Goal: Information Seeking & Learning: Learn about a topic

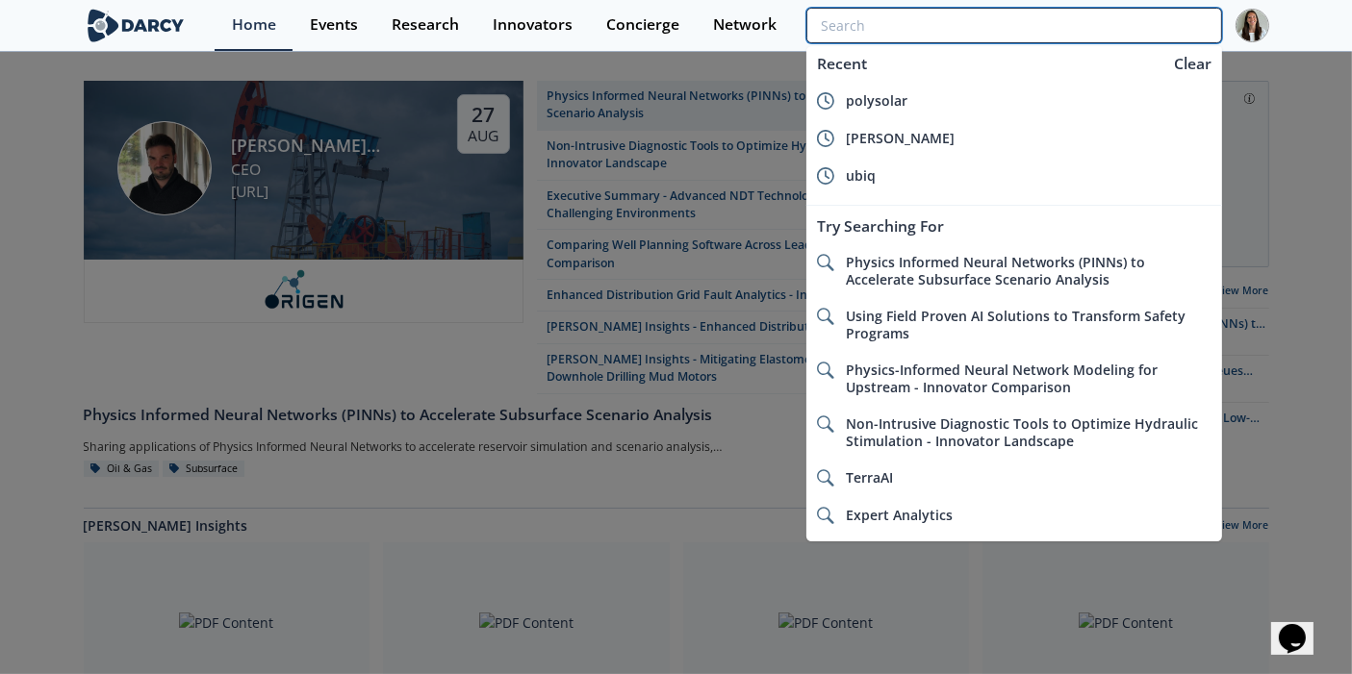
click at [1104, 38] on input "search" at bounding box center [1013, 26] width 415 height 36
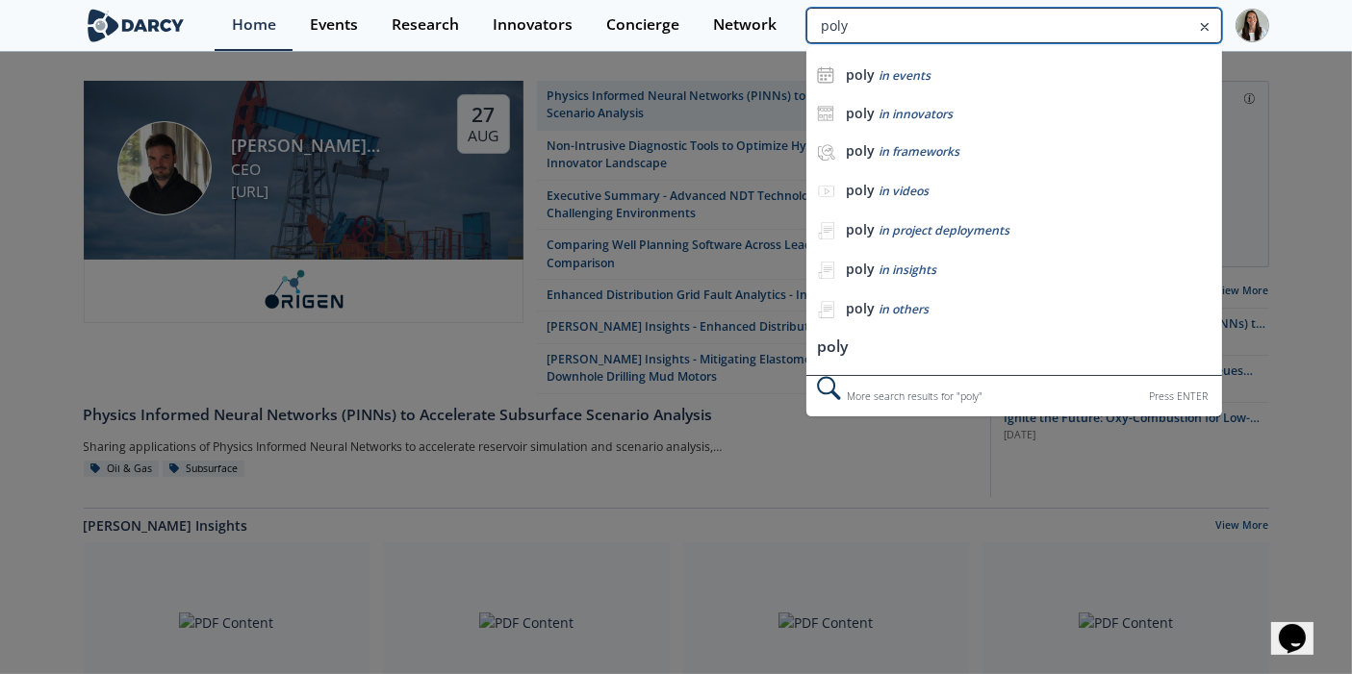
type input "poly"
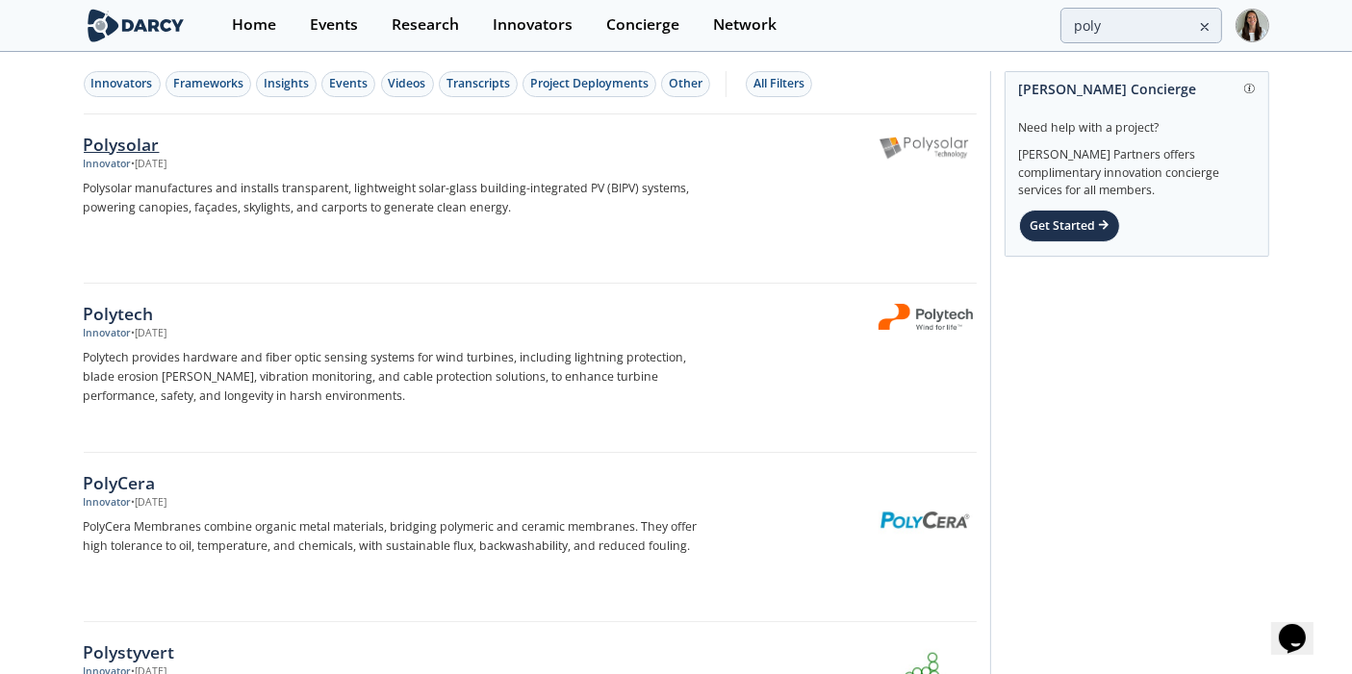
click at [327, 188] on p "Polysolar manufactures and installs transparent, lightweight solar-glass buildi…" at bounding box center [402, 198] width 637 height 38
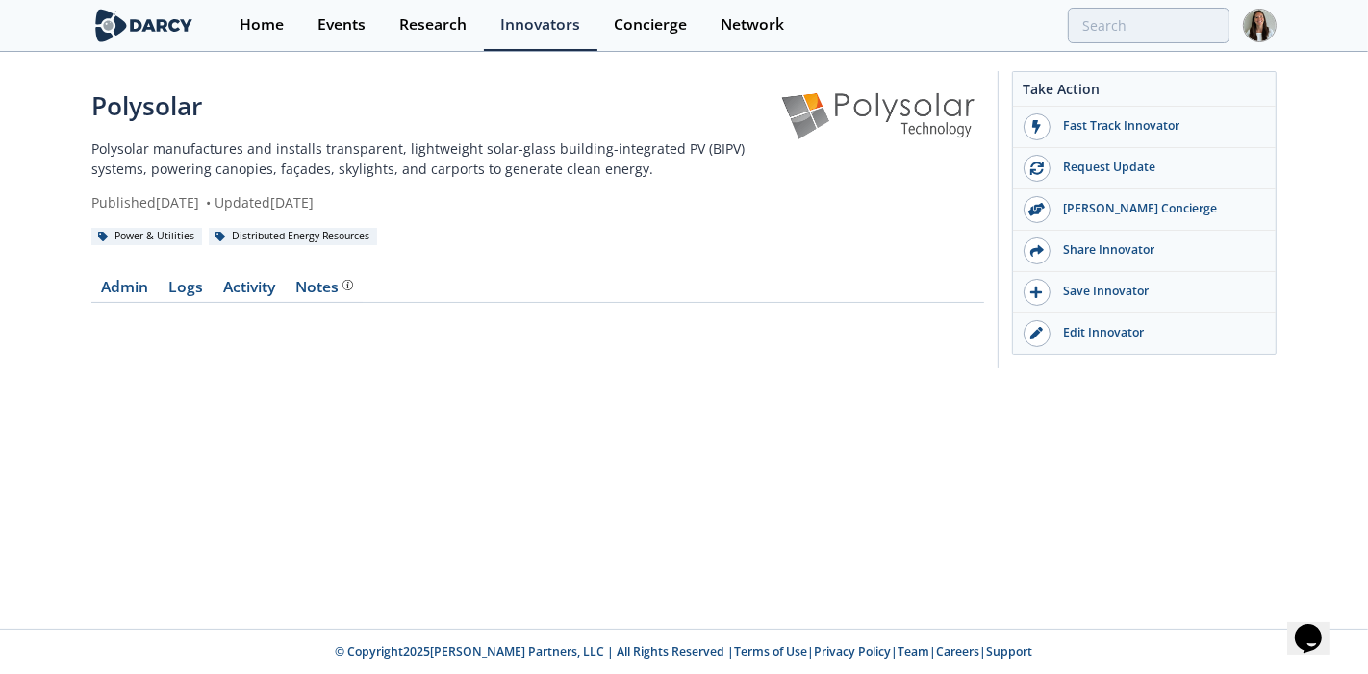
click at [1149, 7] on div "Home Events Research Innovators Concierge Network" at bounding box center [749, 25] width 1053 height 51
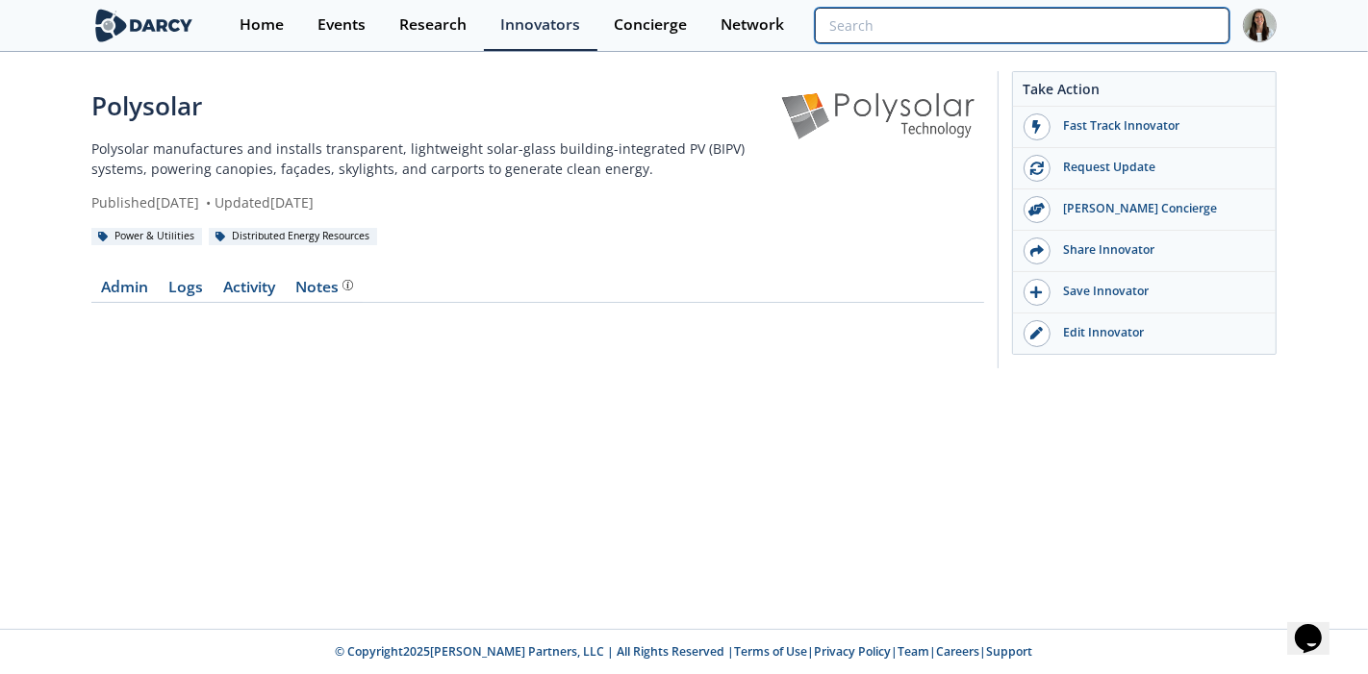
click at [1162, 15] on input "search" at bounding box center [1022, 26] width 415 height 36
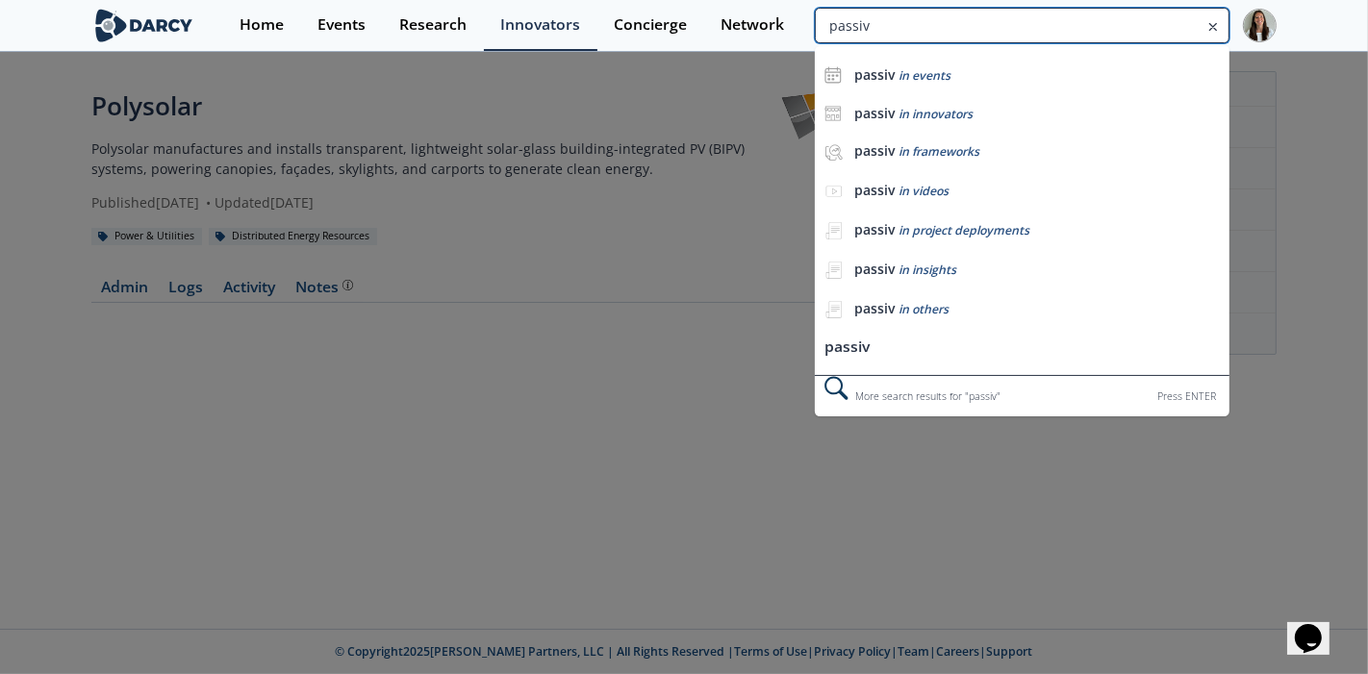
type input "passiv"
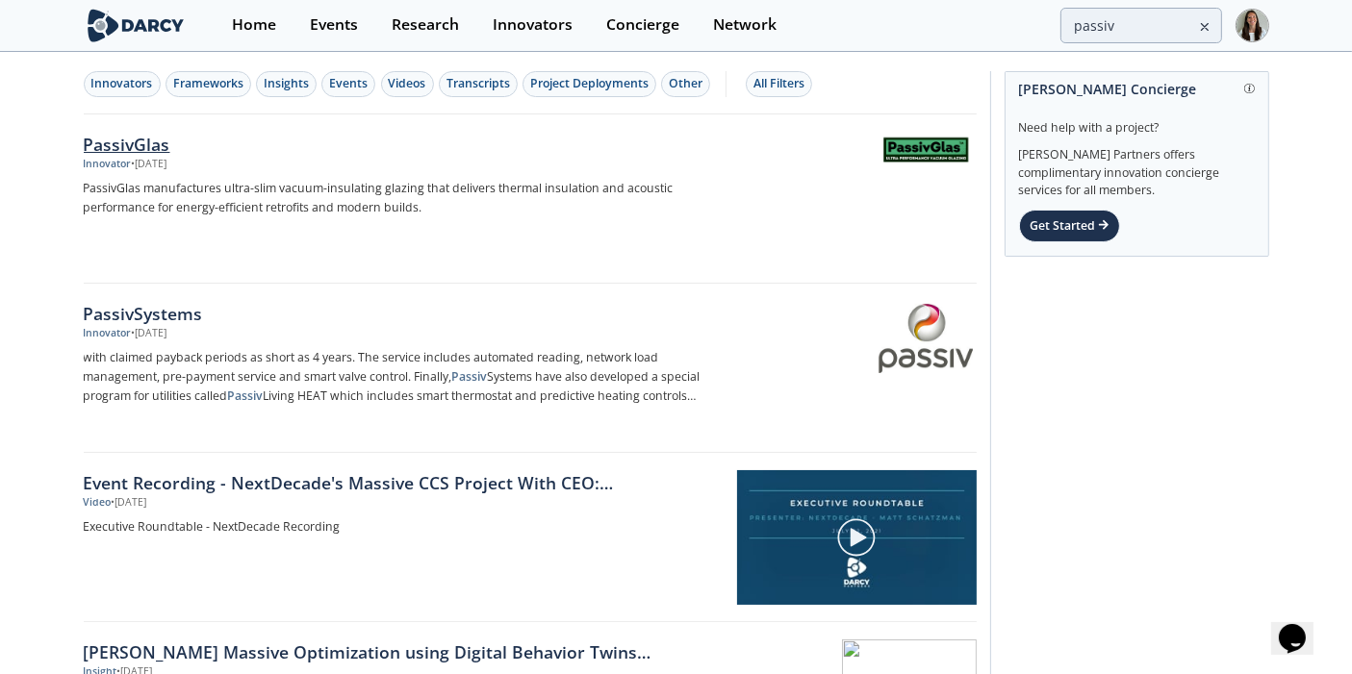
click at [621, 218] on div "PassivGlas Innovator • [DATE] PassivGlas manufactures ultra-slim vacuum-insulat…" at bounding box center [409, 199] width 650 height 135
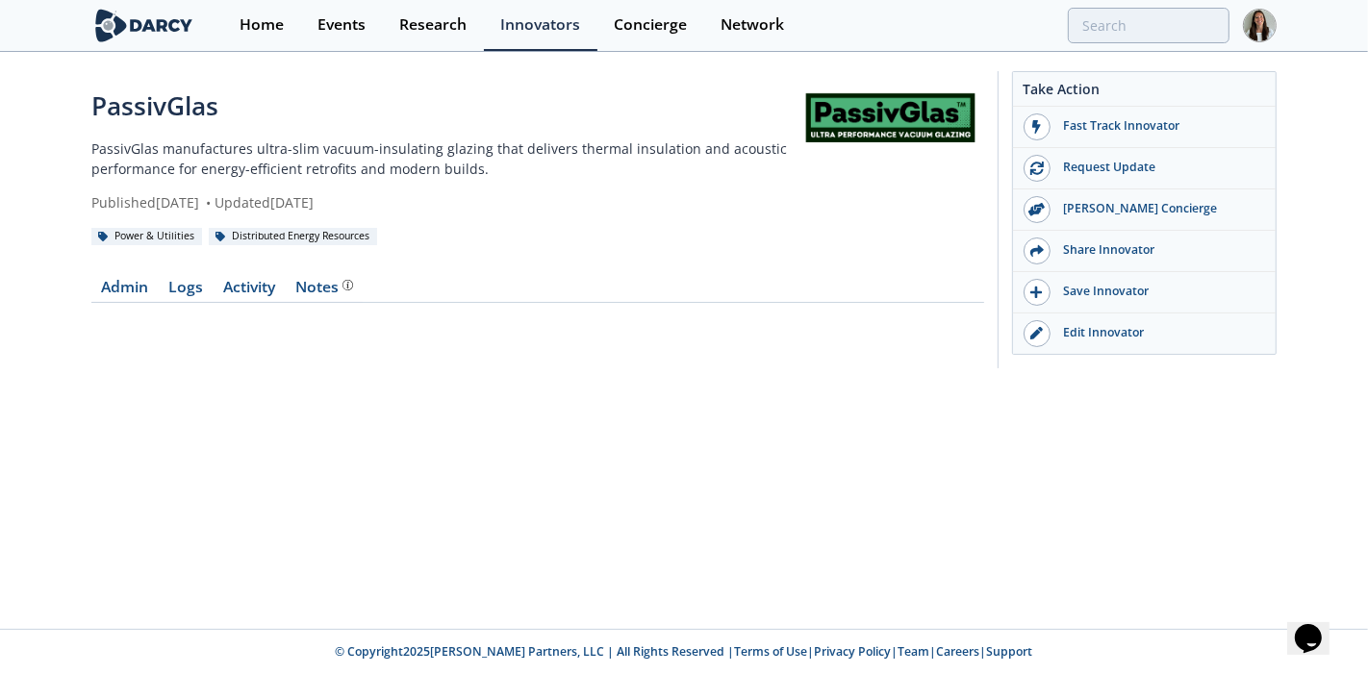
click at [1163, 6] on div "Home Events Research Innovators Concierge Network" at bounding box center [749, 25] width 1053 height 51
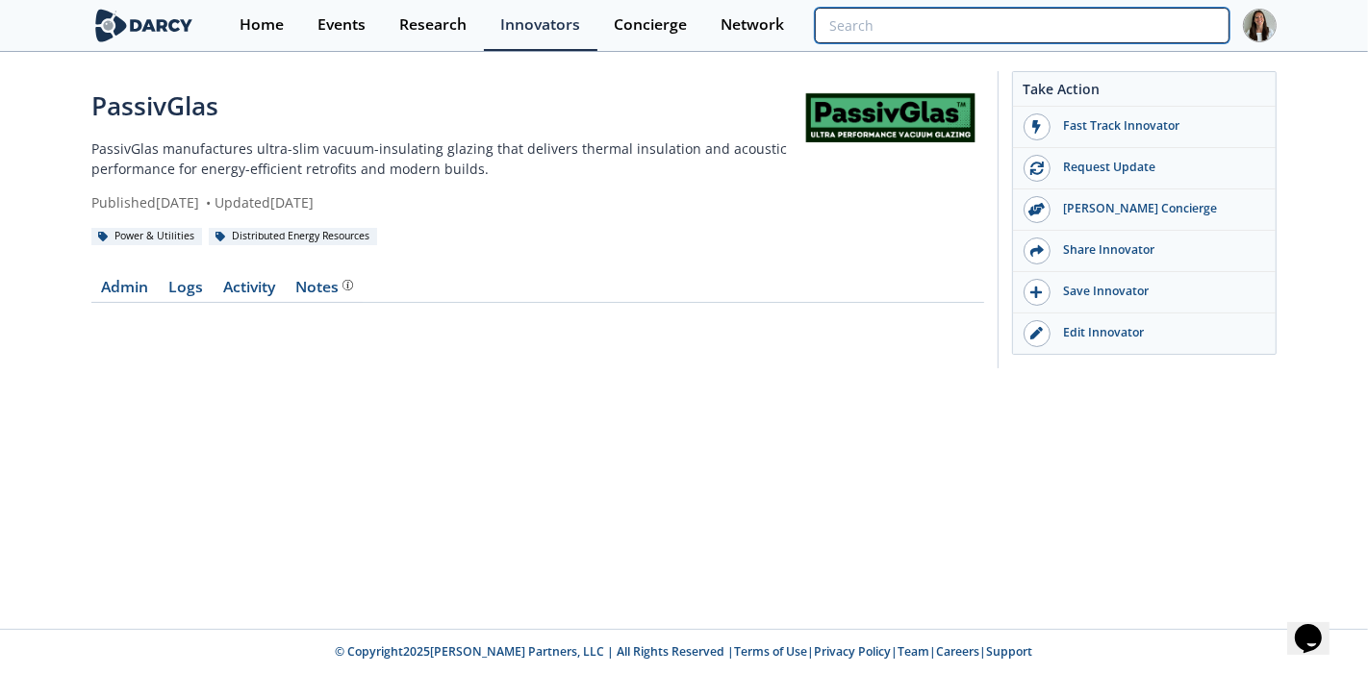
click at [1163, 12] on input "search" at bounding box center [1022, 26] width 415 height 36
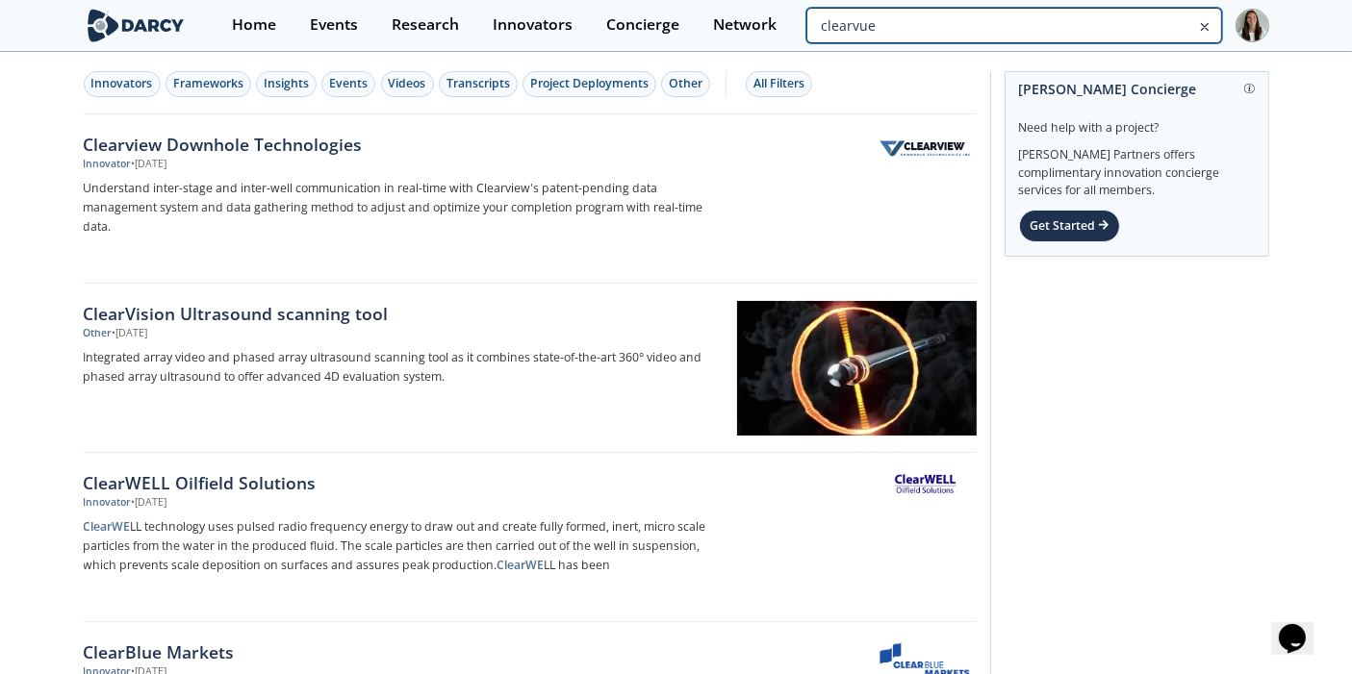
click at [1125, 26] on input "clearvue" at bounding box center [1013, 26] width 415 height 36
click at [1107, 12] on input "clearvue" at bounding box center [1013, 26] width 415 height 36
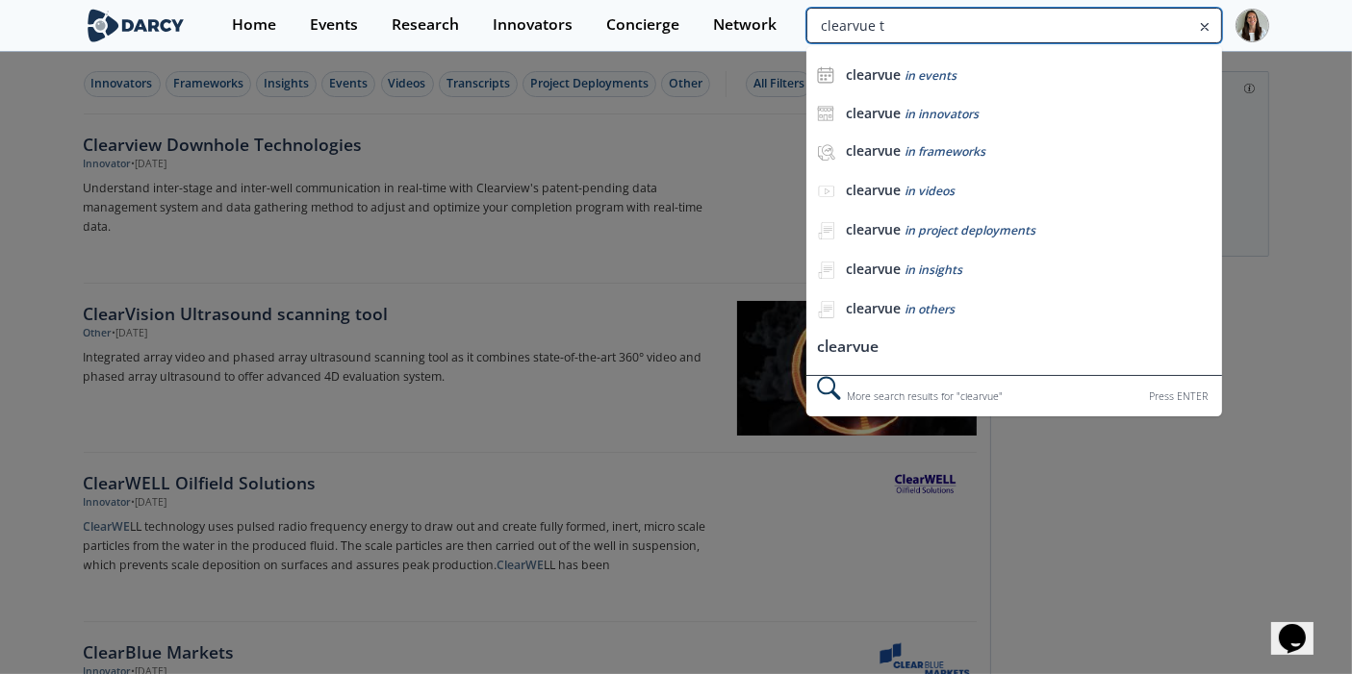
type input "clearvue t"
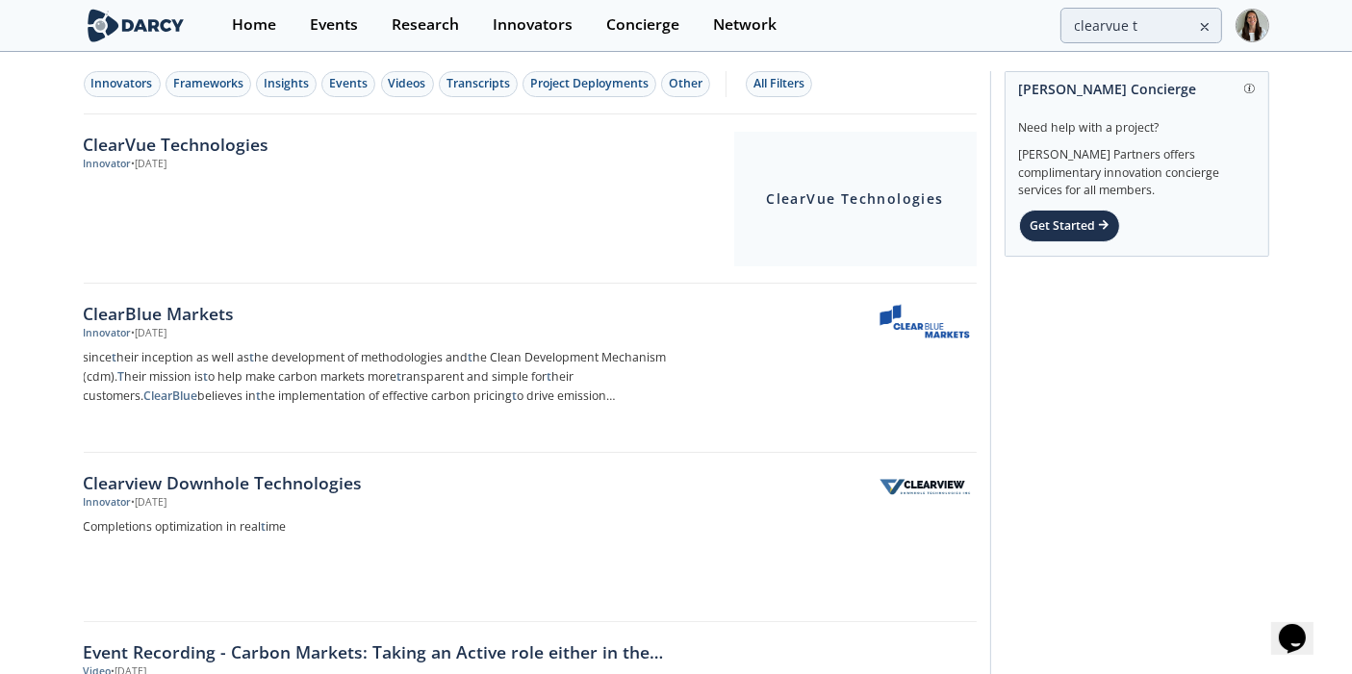
click at [215, 153] on div "ClearVue Technologies" at bounding box center [402, 144] width 637 height 25
